Goal: Contribute content

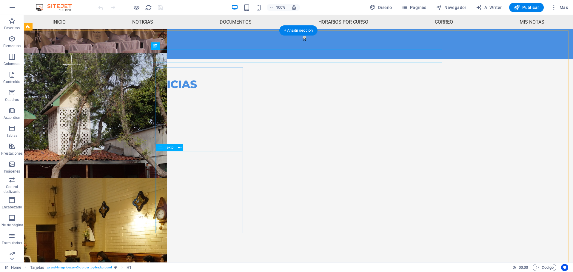
scroll to position [133, 0]
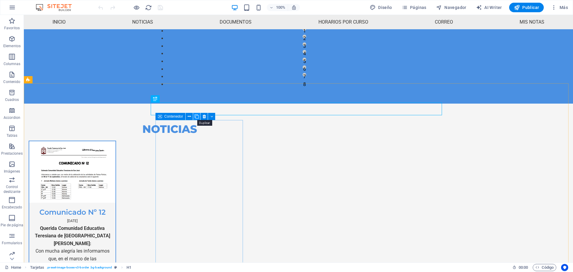
click at [199, 116] on icon at bounding box center [197, 116] width 4 height 6
click at [116, 156] on figure at bounding box center [72, 172] width 86 height 62
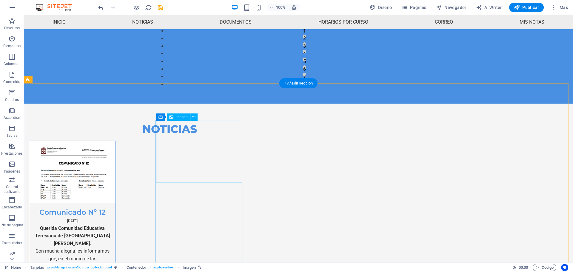
click at [116, 142] on figure at bounding box center [72, 172] width 86 height 62
select select "%"
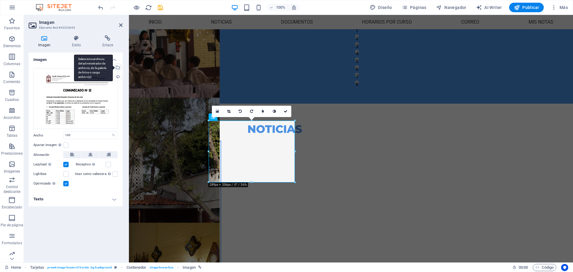
click at [118, 66] on div "Selecciona archivos del administrador de archivos, de la galería de fotos o car…" at bounding box center [117, 68] width 9 height 9
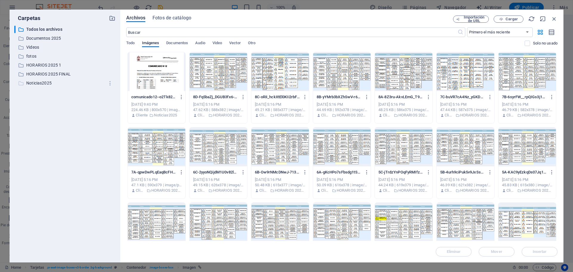
click at [45, 82] on p "Noticias2025" at bounding box center [65, 83] width 78 height 7
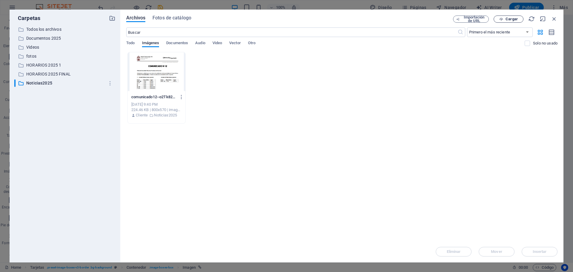
click at [514, 17] on span "Cargar" at bounding box center [512, 19] width 12 height 4
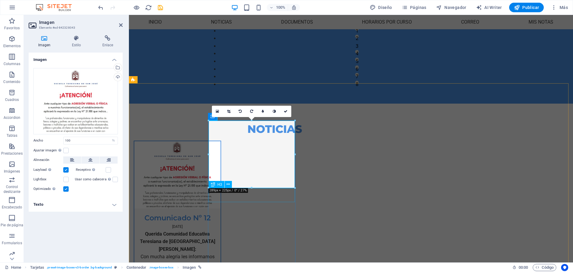
click at [221, 208] on div "Comunicado Nº 12" at bounding box center [177, 215] width 86 height 14
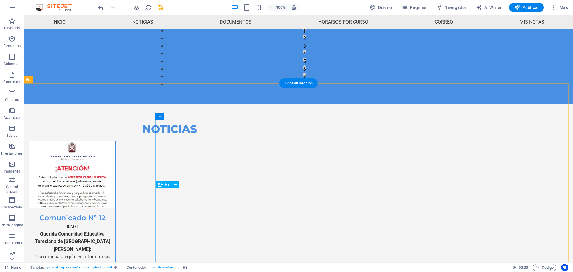
click at [116, 208] on div "Comunicado Nº 12" at bounding box center [72, 215] width 86 height 14
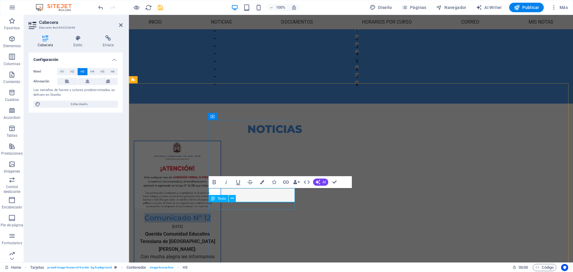
click at [221, 222] on div "[DATE]" at bounding box center [177, 226] width 86 height 8
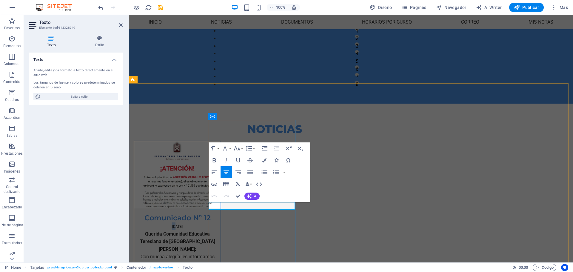
click at [183, 225] on span "[DATE]" at bounding box center [177, 227] width 10 height 4
click at [221, 230] on div "Querida Comunidad Educativa Teresiana de San José: Con mucha alegría les inform…" at bounding box center [177, 274] width 86 height 89
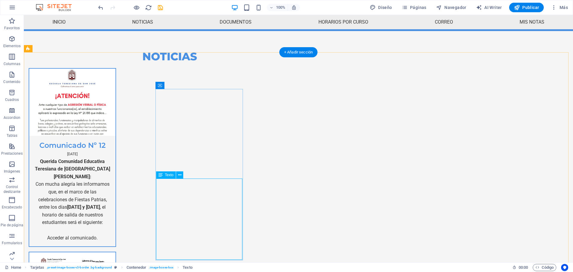
scroll to position [223, 0]
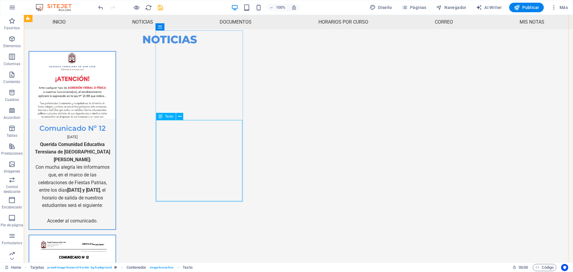
click at [116, 153] on div "Querida Comunidad Educativa Teresiana de San José: Con mucha alegría les inform…" at bounding box center [72, 185] width 86 height 89
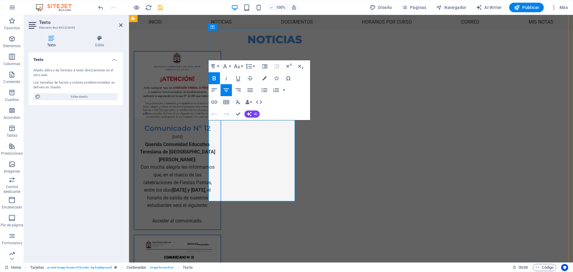
click at [216, 141] on p "Querida Comunidad Educativa Teresiana de San José: Con mucha alegría les inform…" at bounding box center [177, 175] width 77 height 69
click at [215, 142] on strong "Querida Comunidad Educativa Teresiana de [GEOGRAPHIC_DATA][PERSON_NAME]:" at bounding box center [177, 152] width 75 height 21
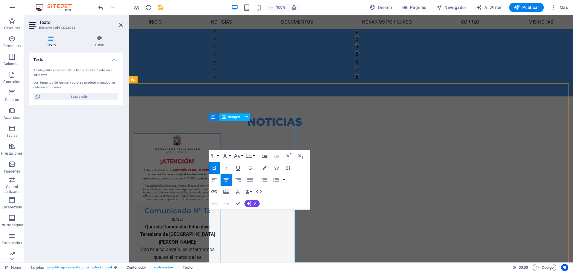
scroll to position [133, 0]
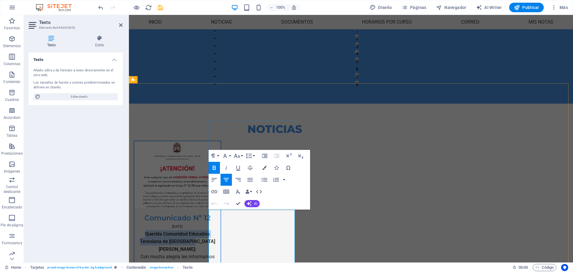
drag, startPoint x: 219, startPoint y: 215, endPoint x: 277, endPoint y: 220, distance: 58.5
click at [216, 230] on p "Querida Comunidad Educativa Teresiana de San José: Con mucha alegría les inform…" at bounding box center [177, 264] width 77 height 69
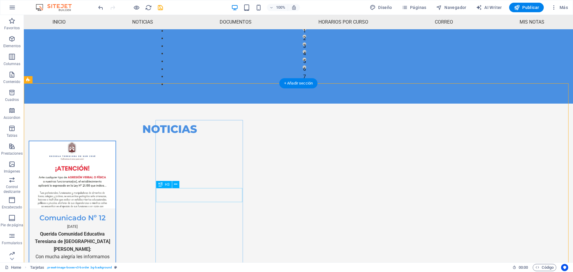
click at [116, 208] on div "Comunicado Nº 12" at bounding box center [72, 215] width 86 height 14
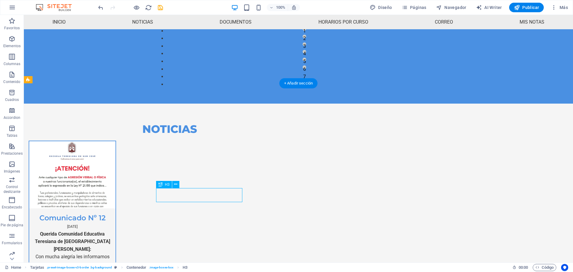
click at [116, 208] on div "Comunicado Nº 12" at bounding box center [72, 215] width 86 height 14
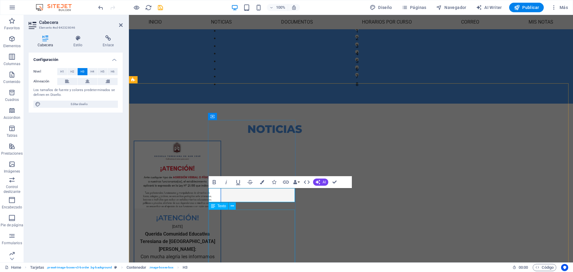
click at [221, 230] on div "Querida Comunidad Educativa Teresiana de San José: Con mucha alegría les inform…" at bounding box center [177, 274] width 86 height 89
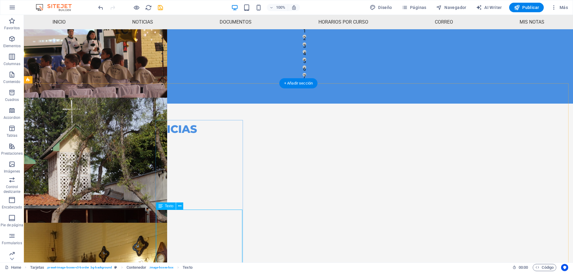
click at [116, 230] on div "Querida Comunidad Educativa Teresiana de San José: Con mucha alegría les inform…" at bounding box center [72, 274] width 86 height 89
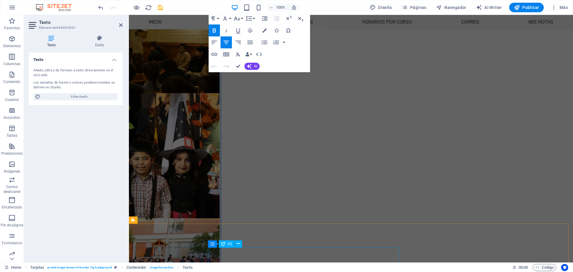
scroll to position [411, 0]
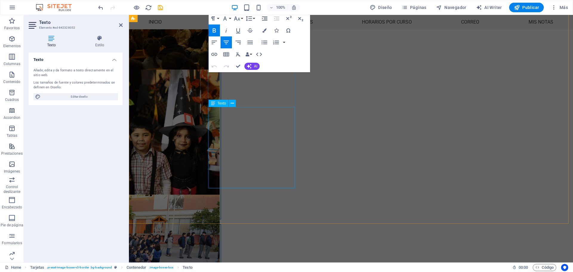
drag, startPoint x: 221, startPoint y: 215, endPoint x: 253, endPoint y: 129, distance: 92.1
click at [253, 129] on div "NOTICIAS ¡ATENCIÓN! 04 de septiembre 2025 Querida Comunidad Educativa Teresiana…" at bounding box center [274, 210] width 301 height 778
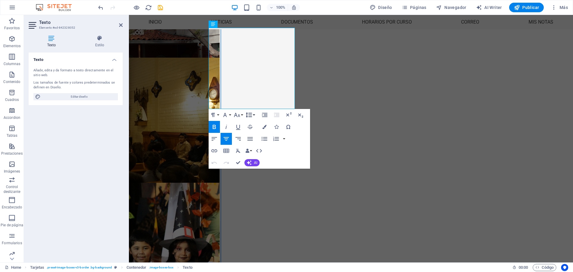
scroll to position [292, 0]
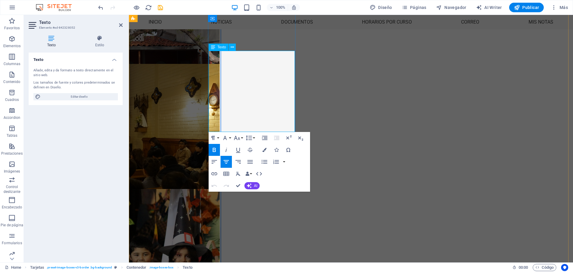
click at [216, 140] on p at bounding box center [177, 144] width 77 height 8
drag, startPoint x: 279, startPoint y: 124, endPoint x: 224, endPoint y: 55, distance: 88.0
click at [216, 71] on div "Querida Comunidad Educativa Teresiana de San José: Con mucha alegría les inform…" at bounding box center [177, 113] width 77 height 84
click at [216, 110] on p "Querida Comunidad Educativa Teresiana de San José: Con mucha alegría les inform…" at bounding box center [177, 105] width 77 height 69
drag, startPoint x: 284, startPoint y: 108, endPoint x: 220, endPoint y: 55, distance: 83.4
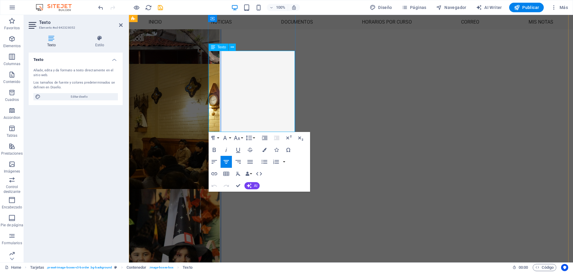
click at [216, 71] on p "Querida Comunidad Educativa Teresiana de San José: Con mucha alegría les inform…" at bounding box center [177, 105] width 77 height 69
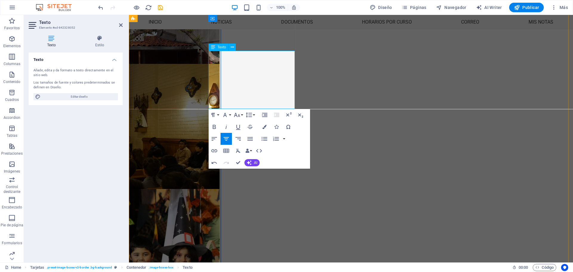
drag, startPoint x: 265, startPoint y: 54, endPoint x: 259, endPoint y: 62, distance: 9.6
click at [216, 71] on p "Ante cualquier tipo de AGRESIÓN VERBAL O FÍSICA a nuestras funcionarias(os), el…" at bounding box center [177, 90] width 77 height 38
drag, startPoint x: 247, startPoint y: 70, endPoint x: 251, endPoint y: 66, distance: 5.5
click at [216, 71] on p "Ante cualquier tipo de AGRESIÓN VERBAL O FÍSICA a nuestras funcionarias(os), el…" at bounding box center [177, 90] width 77 height 38
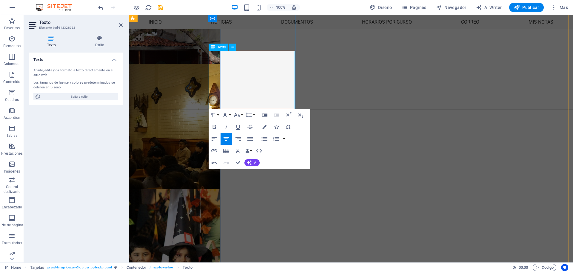
drag, startPoint x: 249, startPoint y: 70, endPoint x: 265, endPoint y: 55, distance: 22.6
click at [216, 71] on p "Ante cualquier tipo de AGRESIÓN VERBAL O FÍSICA a nuestras funcionarias(os), el…" at bounding box center [177, 90] width 77 height 38
click at [216, 130] on icon "button" at bounding box center [214, 126] width 7 height 7
click at [216, 110] on p at bounding box center [177, 114] width 77 height 8
drag, startPoint x: 225, startPoint y: 101, endPoint x: 290, endPoint y: 102, distance: 64.2
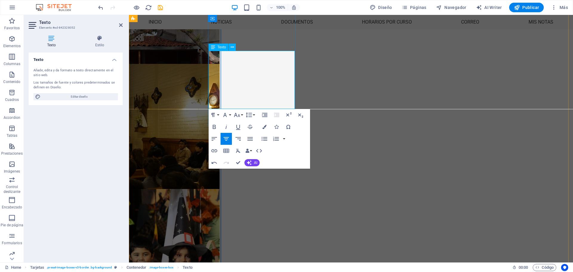
click at [216, 117] on p "Acceder al comunicado." at bounding box center [177, 121] width 77 height 8
click at [216, 153] on icon "button" at bounding box center [214, 150] width 7 height 7
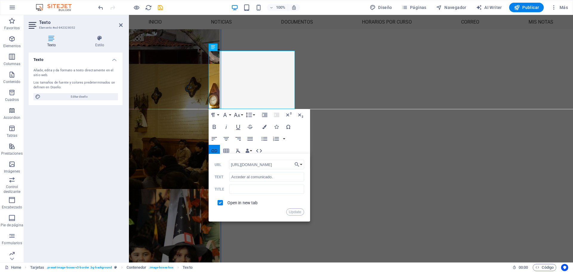
scroll to position [0, 131]
click at [300, 162] on button "Choose Link" at bounding box center [298, 165] width 11 height 10
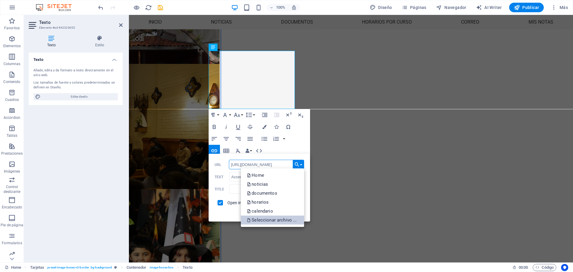
click at [259, 218] on p "Seleccionar archivo ..." at bounding box center [272, 220] width 51 height 9
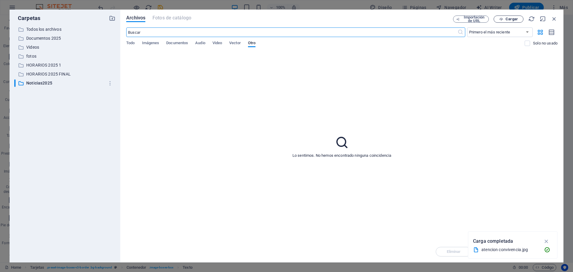
click at [510, 21] on button "Cargar" at bounding box center [509, 19] width 30 height 7
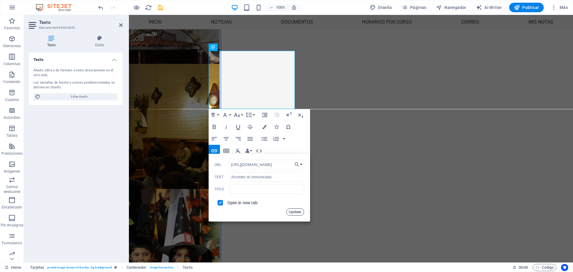
click at [292, 209] on button "Update" at bounding box center [295, 211] width 18 height 7
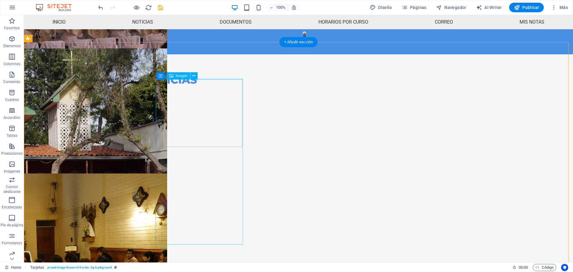
scroll to position [173, 0]
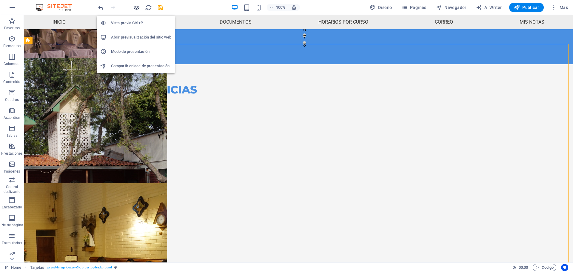
click at [139, 7] on icon "button" at bounding box center [136, 7] width 7 height 7
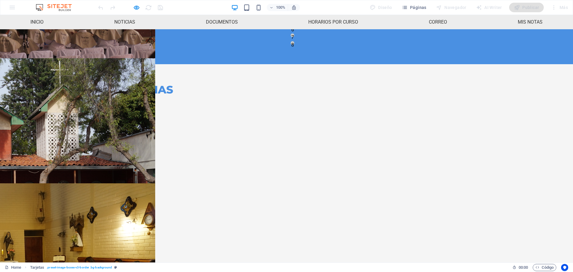
click at [74, 237] on link "Acceder al comunicado." at bounding box center [48, 240] width 50 height 6
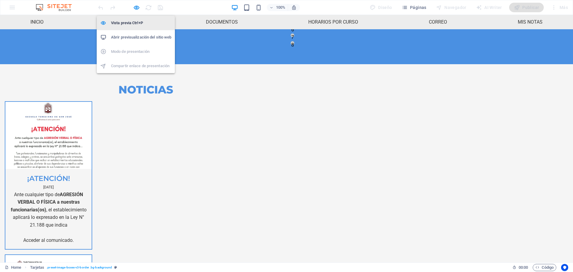
click at [135, 25] on h6 "Vista previa Ctrl+P" at bounding box center [141, 22] width 60 height 7
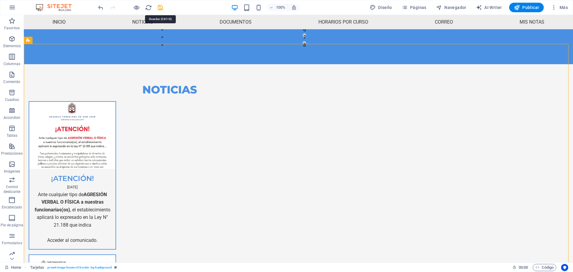
click at [163, 6] on icon "save" at bounding box center [160, 7] width 7 height 7
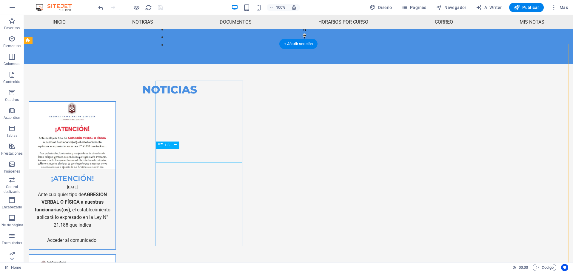
click at [116, 169] on div "¡ATENCIÓN!" at bounding box center [72, 176] width 86 height 14
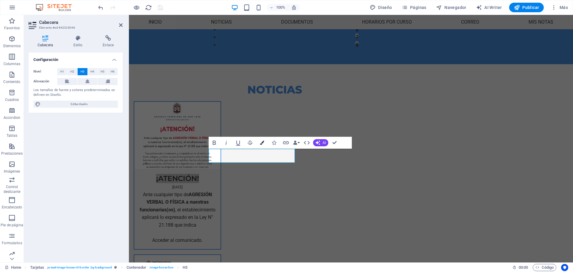
click at [260, 143] on icon "button" at bounding box center [262, 143] width 4 height 4
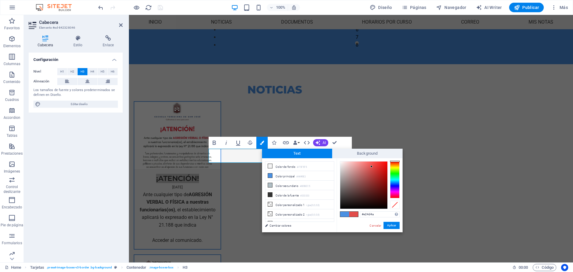
click at [394, 161] on div at bounding box center [395, 179] width 10 height 37
drag, startPoint x: 374, startPoint y: 168, endPoint x: 396, endPoint y: 155, distance: 26.2
click at [396, 155] on div "Text Background less Color de fondo #F5F5F5 Color principal #4A90E2 Color secun…" at bounding box center [332, 191] width 141 height 84
type input "#f60601"
click at [387, 163] on div at bounding box center [387, 163] width 2 height 2
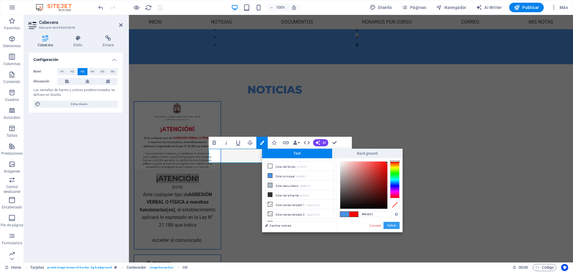
drag, startPoint x: 397, startPoint y: 225, endPoint x: 268, endPoint y: 210, distance: 129.8
click at [397, 225] on button "Aplicar" at bounding box center [392, 225] width 16 height 7
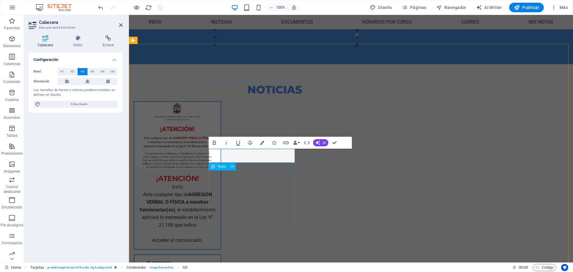
click at [221, 193] on div "Ante cualquier tipo de AGRESIÓN VERBAL O FÍSICA a nuestras funcionarias(os) , e…" at bounding box center [177, 220] width 86 height 58
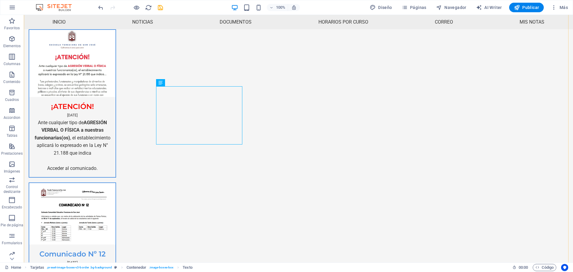
scroll to position [262, 0]
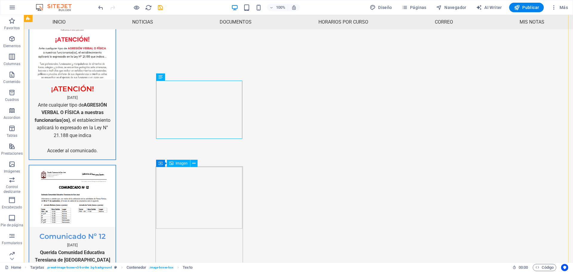
click at [191, 162] on button at bounding box center [189, 162] width 7 height 7
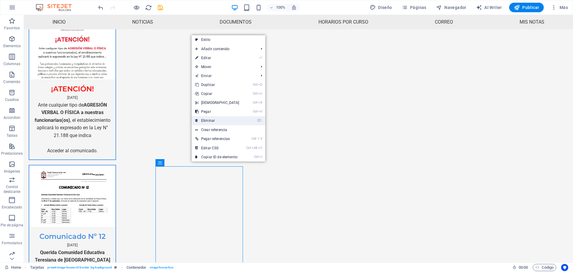
click at [215, 118] on link "⌦ Eliminar" at bounding box center [217, 120] width 51 height 9
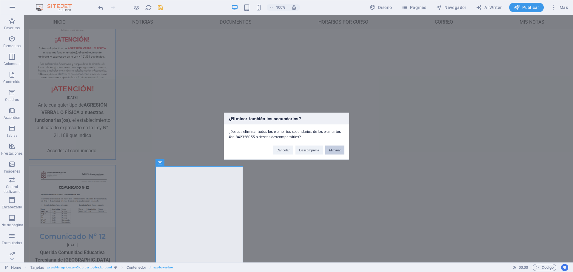
click at [330, 147] on button "Eliminar" at bounding box center [334, 149] width 19 height 9
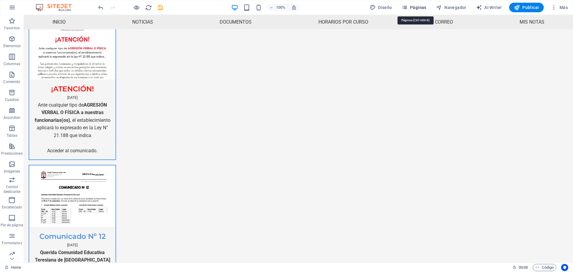
click at [422, 8] on span "Páginas" at bounding box center [414, 7] width 25 height 6
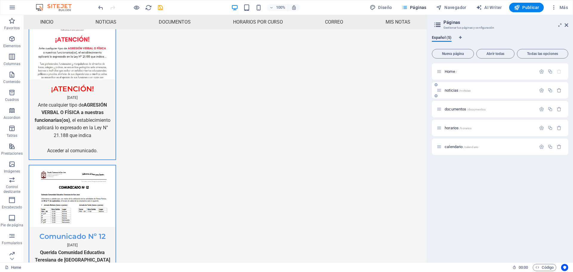
click at [446, 94] on div "noticias /noticias" at bounding box center [500, 90] width 136 height 16
click at [451, 92] on span "noticias /noticias" at bounding box center [458, 90] width 26 height 4
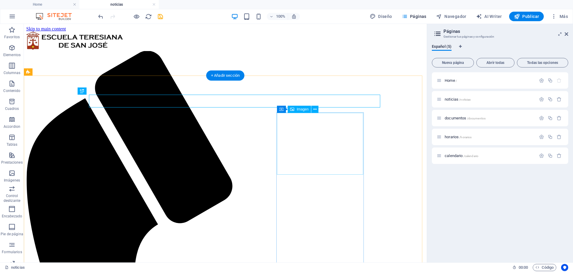
scroll to position [0, 0]
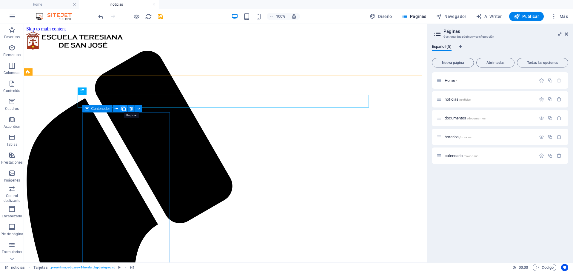
click at [122, 108] on icon at bounding box center [124, 109] width 4 height 6
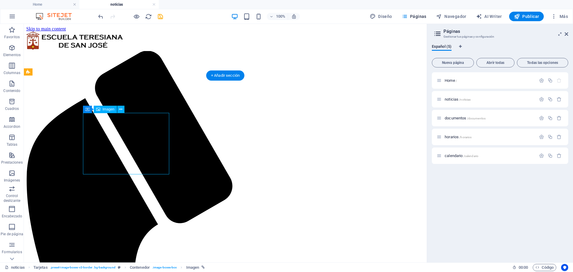
select select "%"
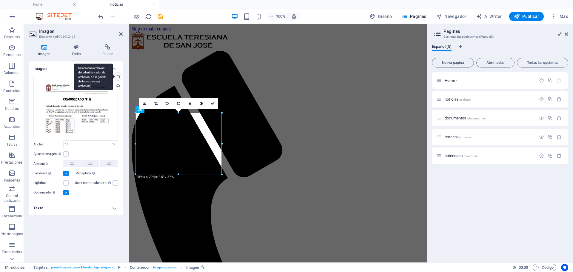
click at [119, 74] on div "Selecciona archivos del administrador de archivos, de la galería de fotos o car…" at bounding box center [117, 77] width 9 height 9
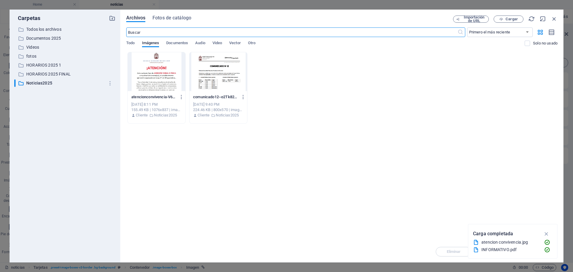
click at [160, 76] on div at bounding box center [157, 71] width 58 height 39
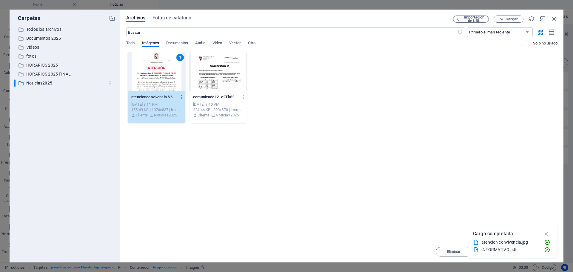
click at [157, 82] on div "1" at bounding box center [157, 71] width 58 height 39
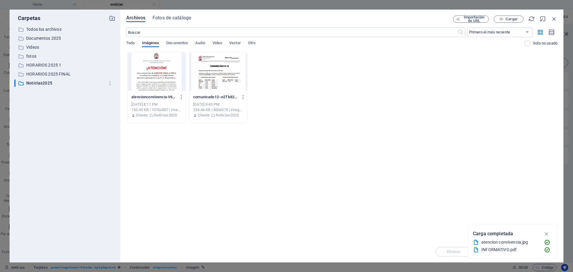
click at [157, 82] on div at bounding box center [157, 71] width 58 height 39
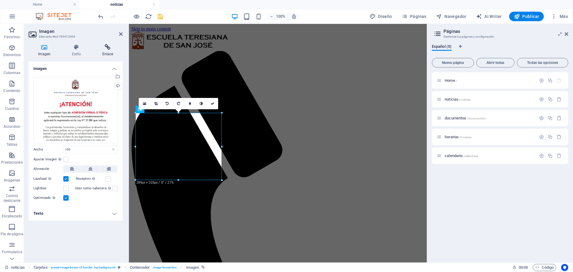
click at [109, 47] on icon at bounding box center [108, 47] width 30 height 6
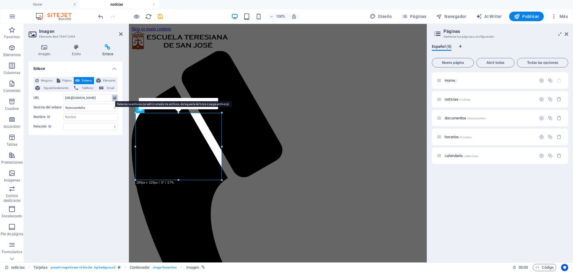
click at [113, 99] on icon at bounding box center [114, 98] width 3 height 7
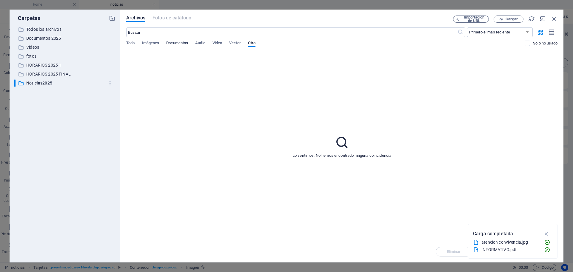
click at [178, 42] on span "Documentos" at bounding box center [177, 43] width 22 height 8
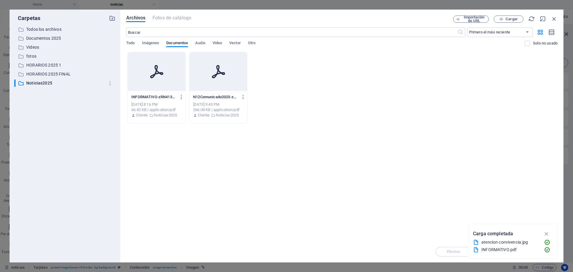
click at [172, 71] on div at bounding box center [157, 71] width 58 height 39
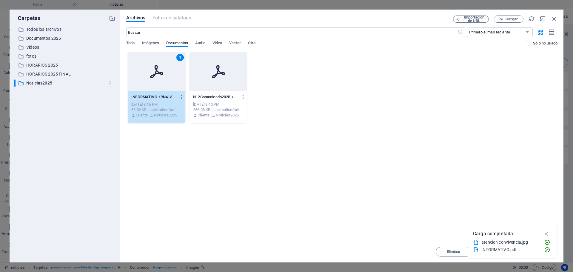
click at [172, 71] on div "1" at bounding box center [157, 71] width 58 height 39
type input "https://cdn1.site-media.eu/images/document/18952213/INFORMATIVO-zRN413sTrsoKrlL…"
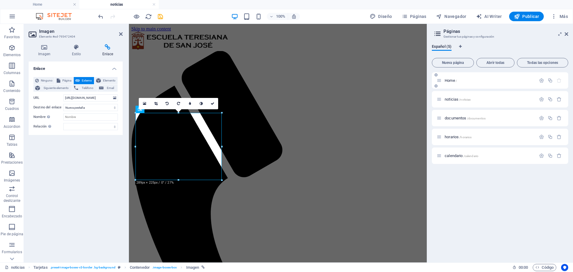
click at [441, 81] on icon at bounding box center [439, 80] width 5 height 5
click at [454, 83] on div "Home /" at bounding box center [486, 80] width 99 height 7
click at [451, 78] on div "Home /" at bounding box center [486, 80] width 99 height 7
click at [451, 80] on span "Home /" at bounding box center [451, 80] width 12 height 4
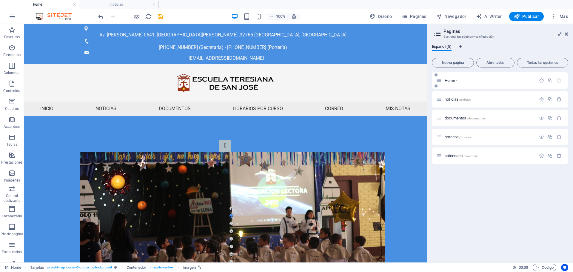
scroll to position [225, 0]
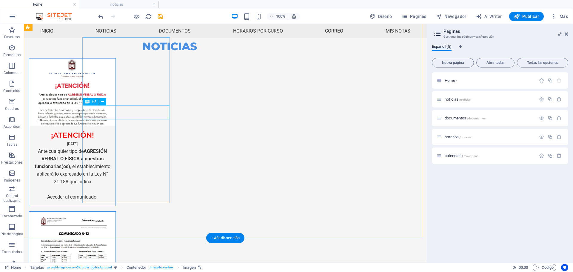
click at [116, 126] on div "¡ATENCIÓN!" at bounding box center [72, 133] width 86 height 14
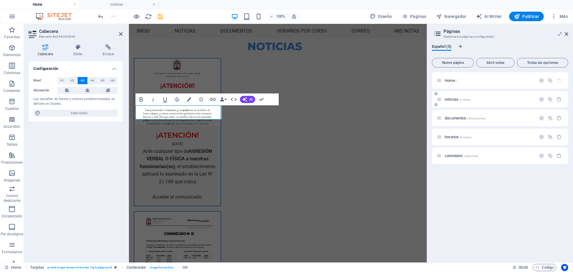
click at [453, 103] on div "noticias /noticias" at bounding box center [500, 99] width 136 height 16
click at [452, 99] on span "noticias /noticias" at bounding box center [458, 99] width 26 height 4
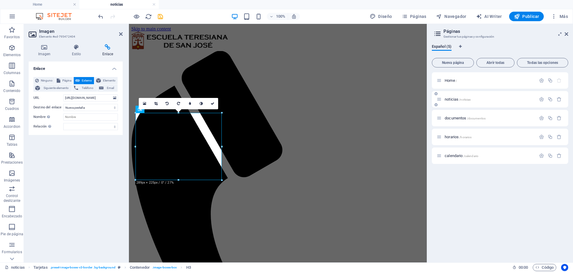
scroll to position [0, 0]
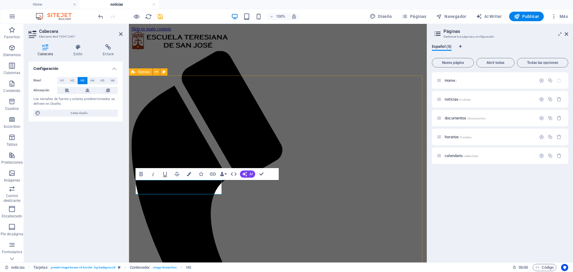
drag, startPoint x: 208, startPoint y: 188, endPoint x: 134, endPoint y: 190, distance: 73.2
click at [186, 174] on button "Colors" at bounding box center [188, 174] width 11 height 12
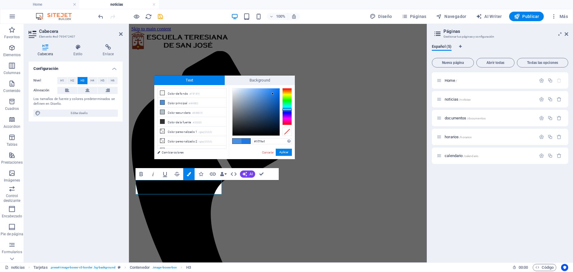
click at [273, 94] on div at bounding box center [256, 111] width 47 height 47
click at [289, 89] on div at bounding box center [287, 106] width 10 height 37
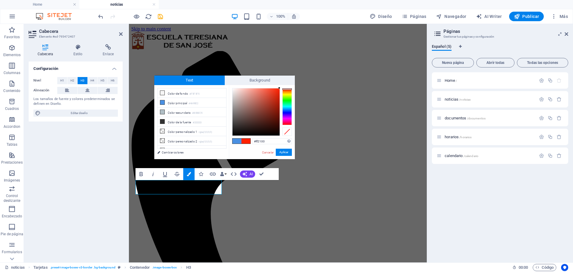
drag, startPoint x: 274, startPoint y: 93, endPoint x: 287, endPoint y: 88, distance: 14.3
click at [287, 88] on div at bounding box center [262, 112] width 60 height 48
type input "#000000"
click at [288, 155] on button "Aplicar" at bounding box center [284, 152] width 16 height 7
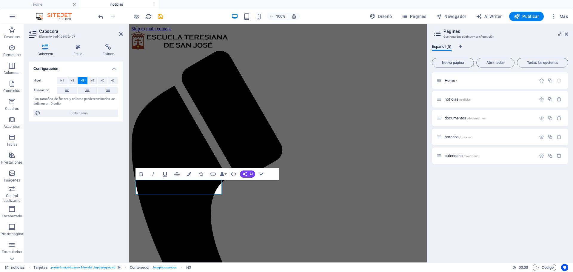
click at [170, 197] on div "H1 Tarjetas Contenedor Imagen Contenedor Contenedor Imagen Contenedor H3 H3 Con…" at bounding box center [278, 143] width 298 height 239
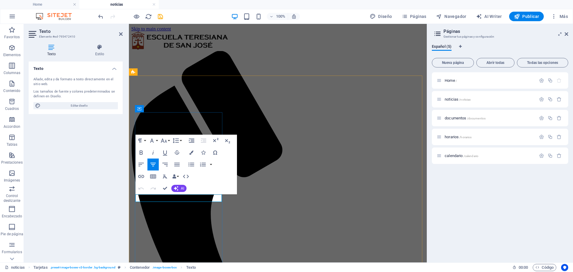
click at [449, 81] on span "Home /" at bounding box center [451, 80] width 12 height 4
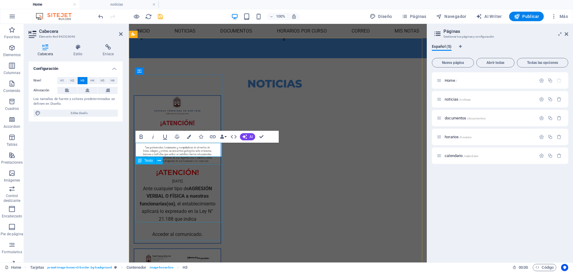
click at [161, 199] on div "Ante cualquier tipo de AGRESIÓN VERBAL O FÍSICA a nuestras funcionarias(os) , e…" at bounding box center [177, 214] width 86 height 58
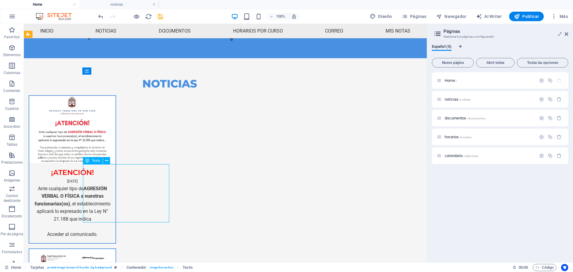
click at [116, 203] on div "Ante cualquier tipo de AGRESIÓN VERBAL O FÍSICA a nuestras funcionarias(os) , e…" at bounding box center [72, 214] width 86 height 58
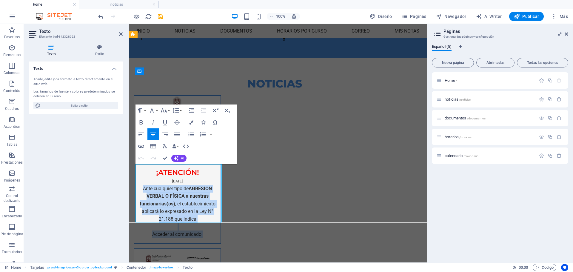
drag, startPoint x: 208, startPoint y: 214, endPoint x: 266, endPoint y: 188, distance: 62.9
click at [137, 185] on div "Ante cualquier tipo de AGRESIÓN VERBAL O FÍSICA a nuestras funcionarias(os) , e…" at bounding box center [177, 214] width 86 height 58
copy div "Ante cualquier tipo de AGRESIÓN VERBAL O FÍSICA a nuestras funcionarias(os) , e…"
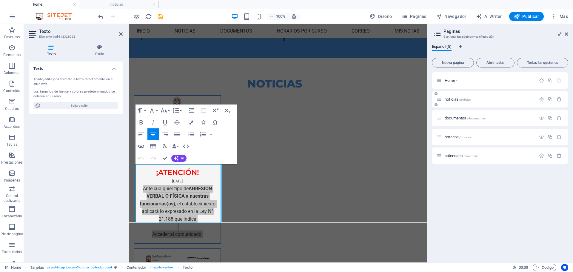
click at [450, 100] on span "noticias /noticias" at bounding box center [458, 99] width 26 height 4
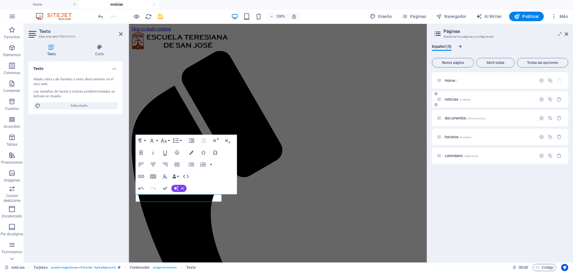
scroll to position [0, 0]
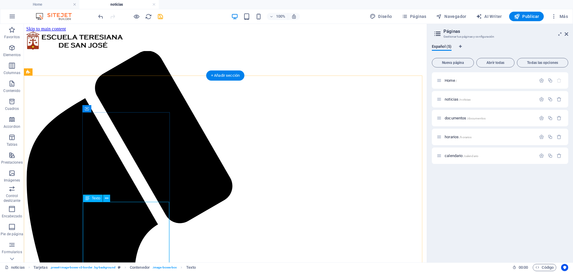
drag, startPoint x: 140, startPoint y: 235, endPoint x: 36, endPoint y: 235, distance: 104.8
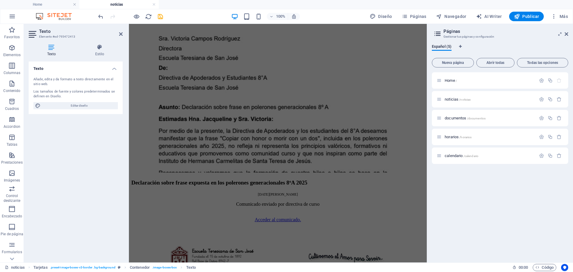
drag, startPoint x: 145, startPoint y: 208, endPoint x: 189, endPoint y: 229, distance: 48.3
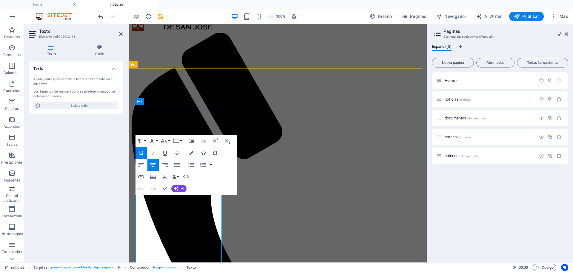
scroll to position [30, 0]
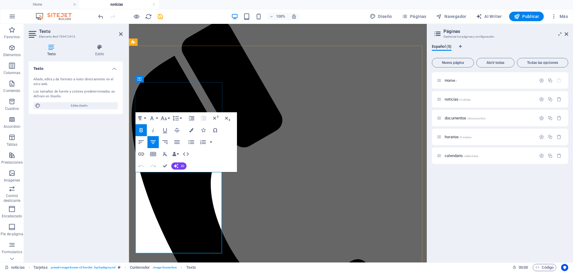
drag, startPoint x: 208, startPoint y: 247, endPoint x: 145, endPoint y: 177, distance: 94.3
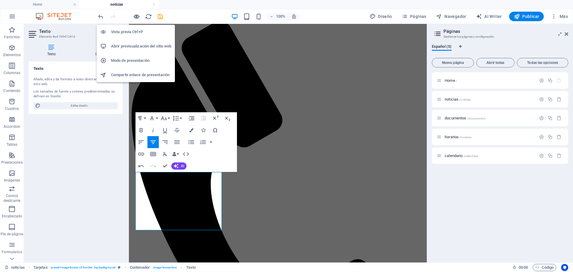
click at [135, 16] on icon "button" at bounding box center [136, 16] width 7 height 7
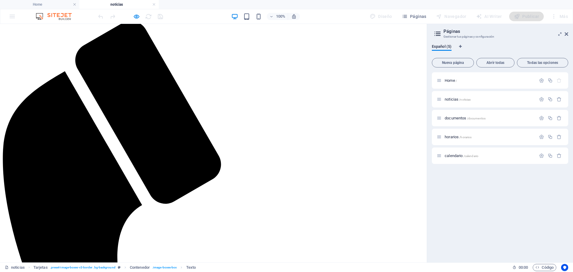
click at [132, 18] on div at bounding box center [130, 17] width 67 height 10
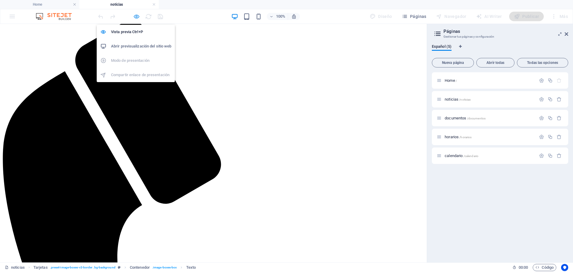
click at [136, 18] on icon "button" at bounding box center [136, 16] width 7 height 7
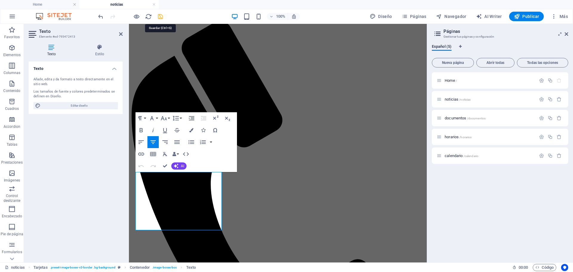
click at [160, 18] on icon "save" at bounding box center [160, 16] width 7 height 7
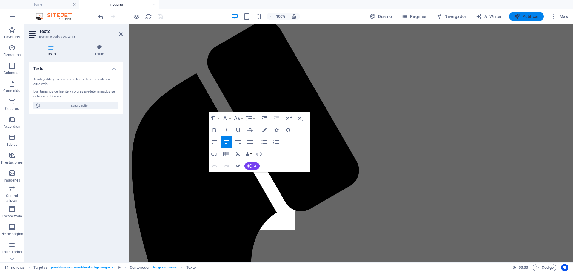
click at [525, 19] on button "Publicar" at bounding box center [526, 17] width 35 height 10
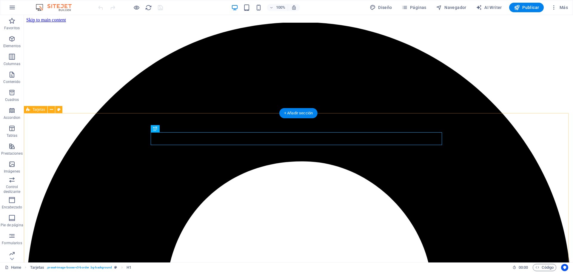
scroll to position [103, 0]
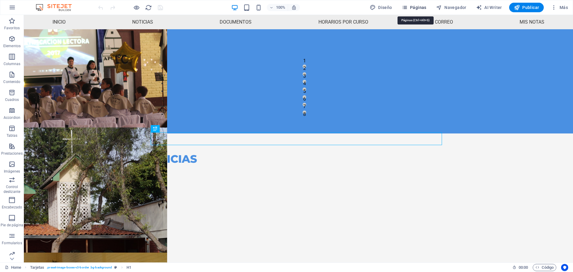
click at [416, 6] on span "Páginas" at bounding box center [414, 7] width 25 height 6
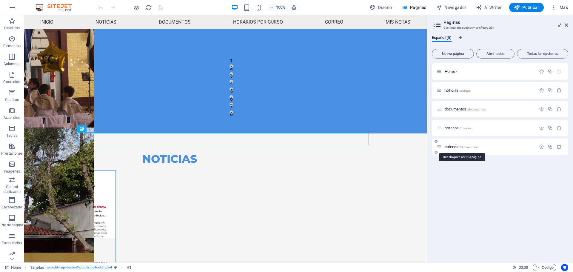
click at [445, 147] on span "calendario /calendario" at bounding box center [462, 147] width 34 height 4
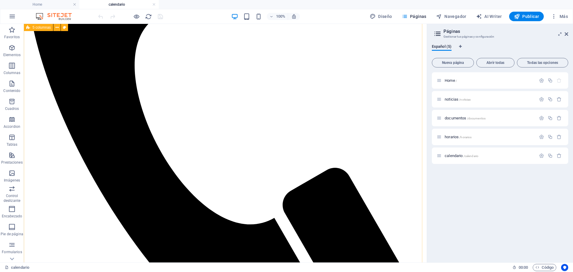
scroll to position [293, 0]
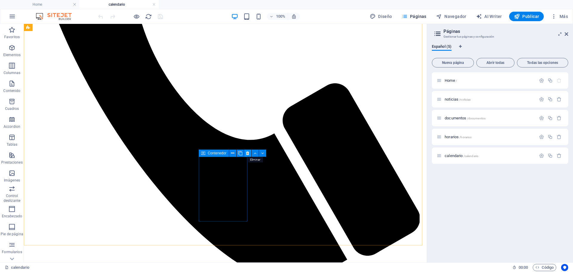
click at [246, 153] on icon at bounding box center [247, 153] width 3 height 6
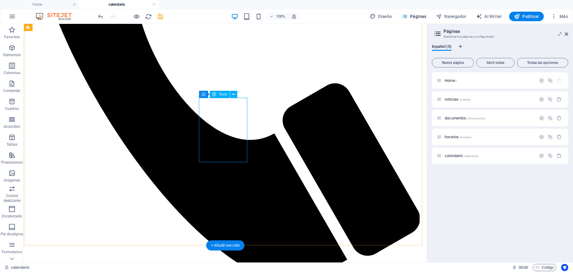
scroll to position [277, 0]
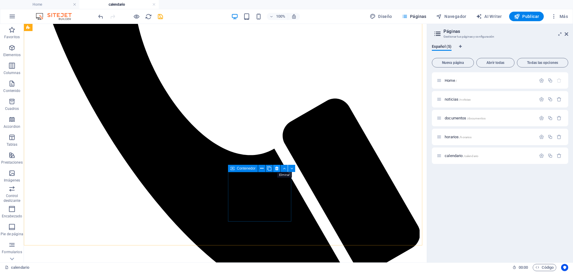
click at [277, 167] on icon at bounding box center [276, 168] width 3 height 6
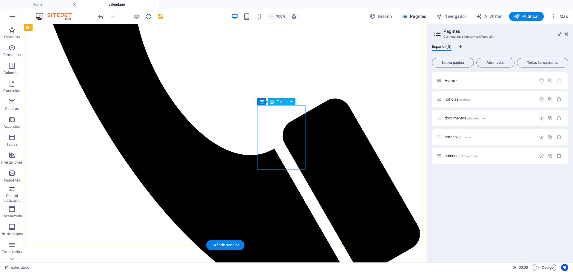
scroll to position [270, 0]
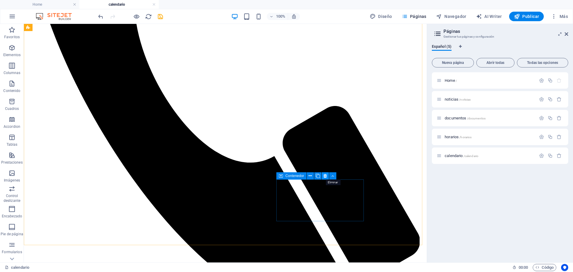
click at [326, 174] on icon at bounding box center [325, 176] width 3 height 6
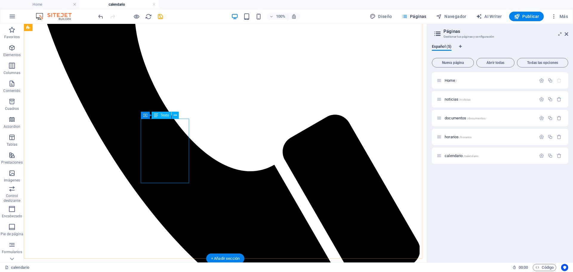
scroll to position [231, 0]
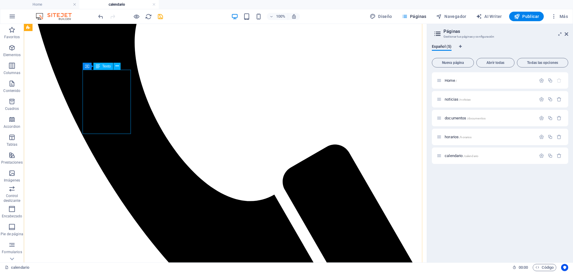
click at [118, 123] on div "Arrastra aquí para reemplazar el contenido existente. Si quieres crear un eleme…" at bounding box center [225, 143] width 403 height 239
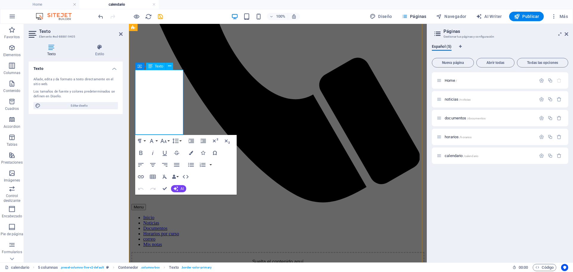
drag, startPoint x: 172, startPoint y: 128, endPoint x: 139, endPoint y: 83, distance: 56.4
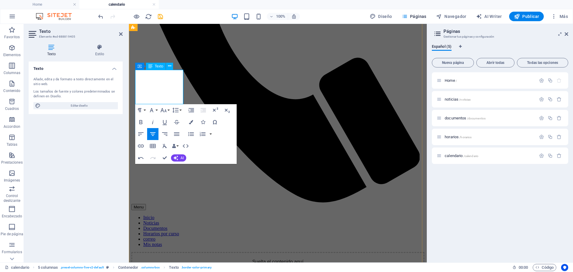
scroll to position [0, 3]
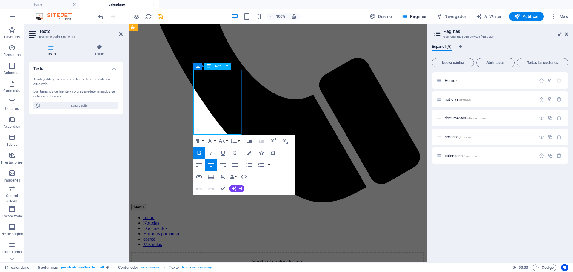
drag, startPoint x: 228, startPoint y: 130, endPoint x: 197, endPoint y: 83, distance: 56.3
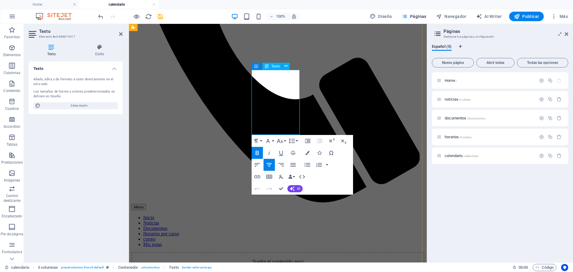
drag, startPoint x: 293, startPoint y: 131, endPoint x: 253, endPoint y: 82, distance: 63.7
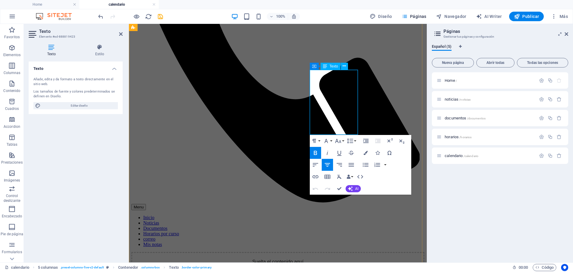
drag, startPoint x: 349, startPoint y: 129, endPoint x: 313, endPoint y: 85, distance: 56.5
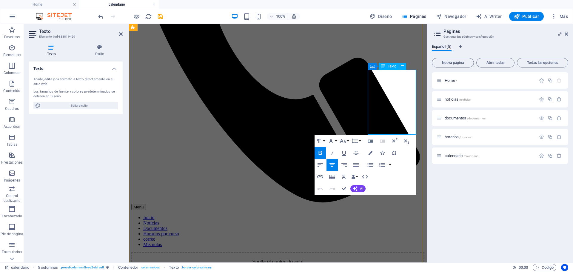
drag, startPoint x: 404, startPoint y: 130, endPoint x: 371, endPoint y: 86, distance: 55.3
